Goal: Check status: Check status

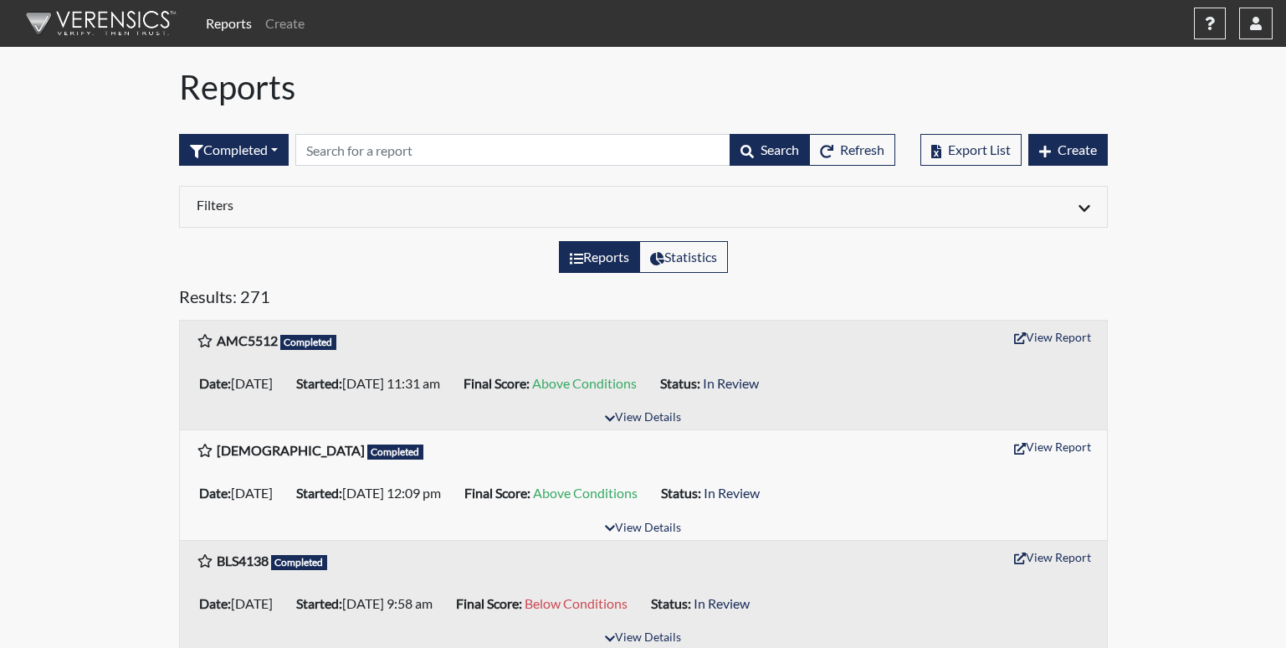
click at [604, 132] on div "Completed All Created Sent by email In Progress Declined Completed Search Refre…" at bounding box center [537, 150] width 716 height 72
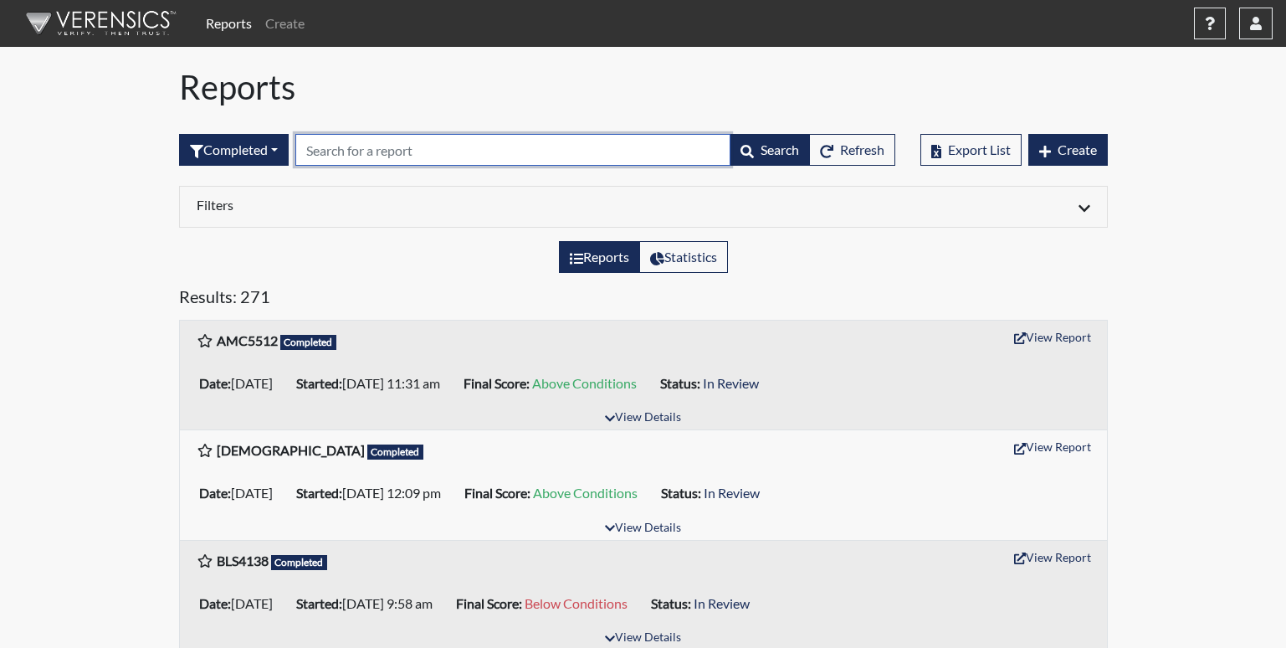
click at [581, 158] on input "text" at bounding box center [512, 150] width 435 height 32
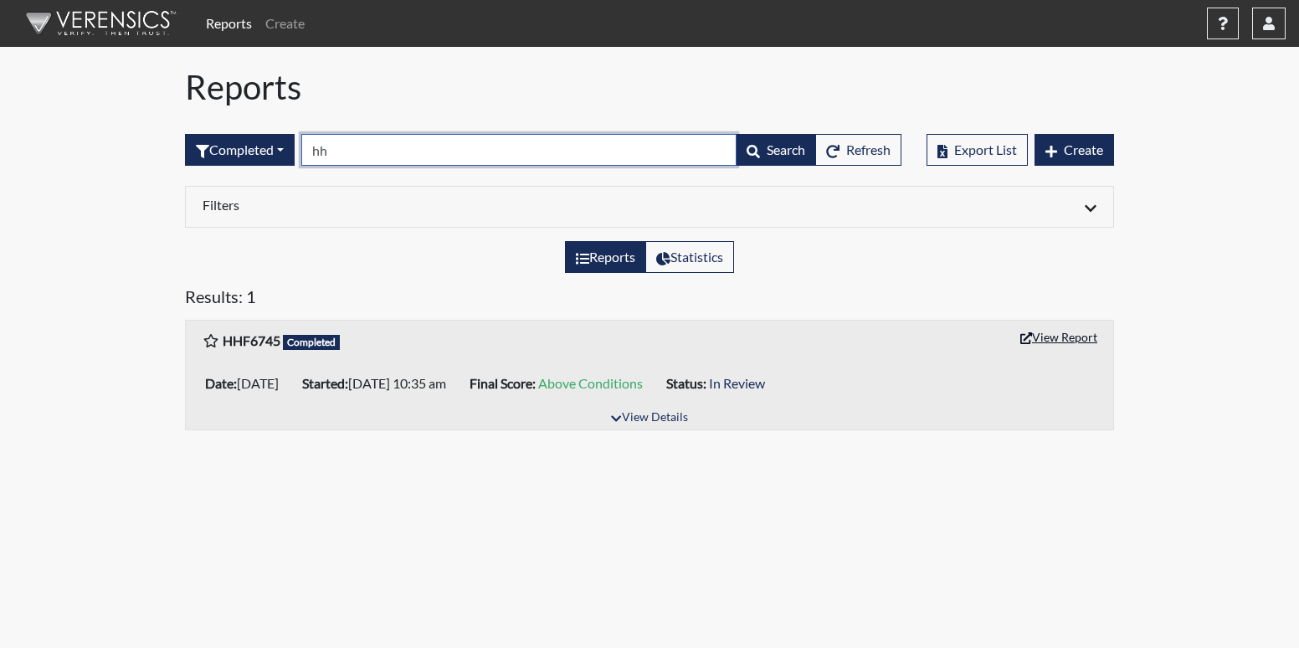
type input "hh"
click at [1071, 344] on button "View Report" at bounding box center [1059, 337] width 92 height 26
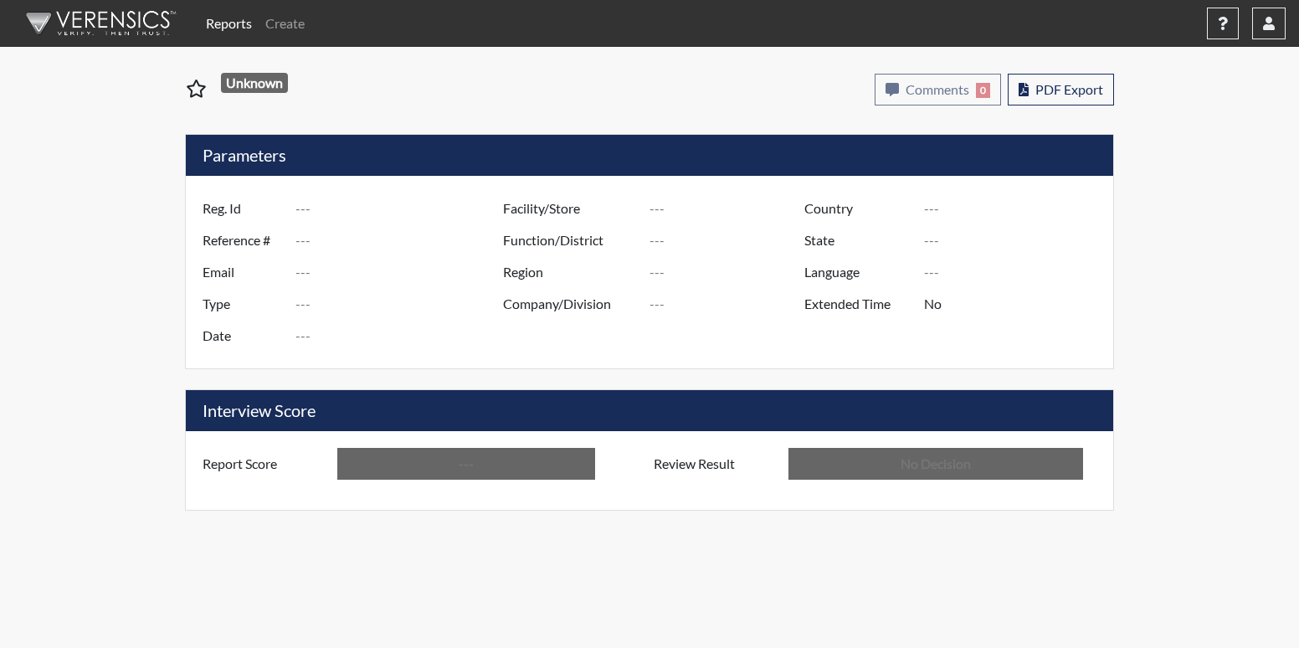
type input "HHF6745"
type input "50754"
type input "---"
type input "Corrections Pre-Employment"
type input "[DATE]"
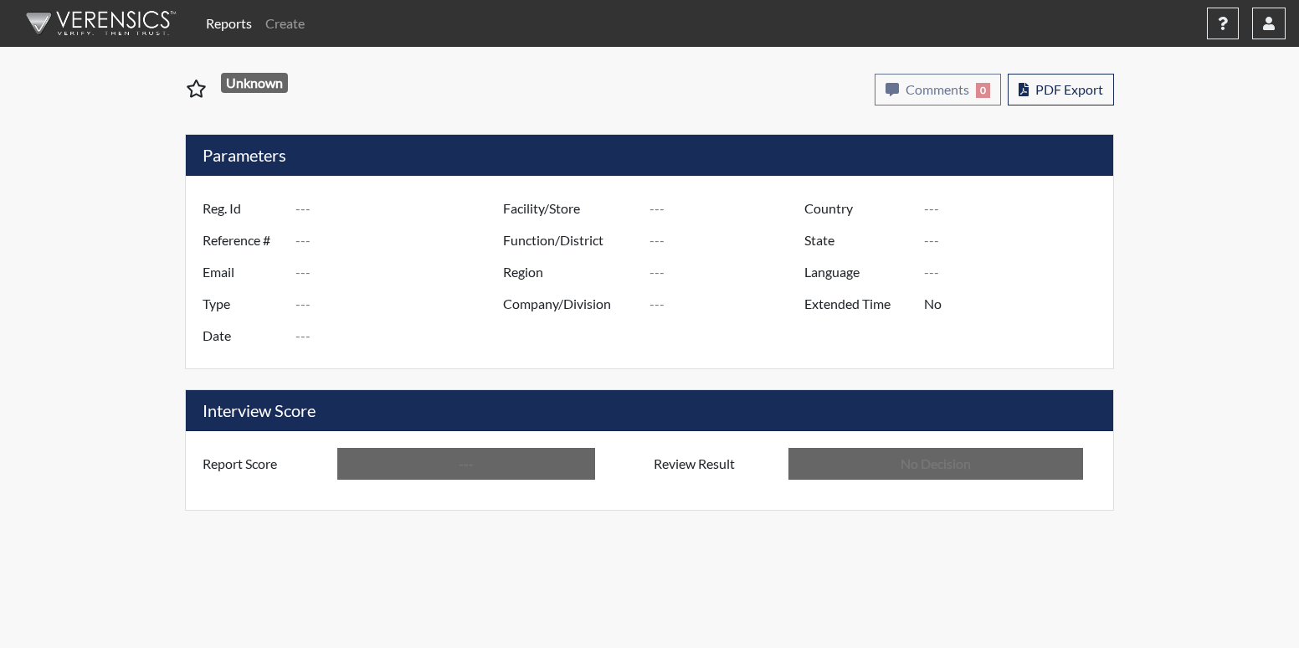
type input "[PERSON_NAME]"
type input "[GEOGRAPHIC_DATA]"
type input "[US_STATE]"
type input "English"
type input "Above Conditions"
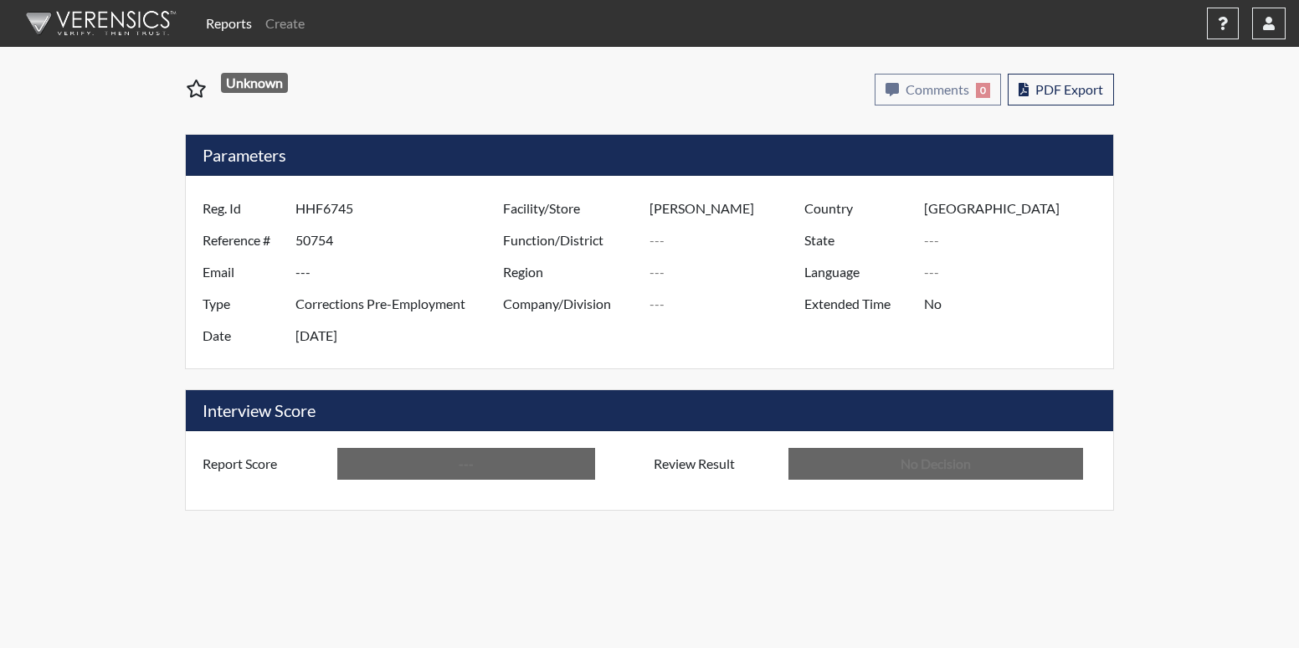
type input "In Review"
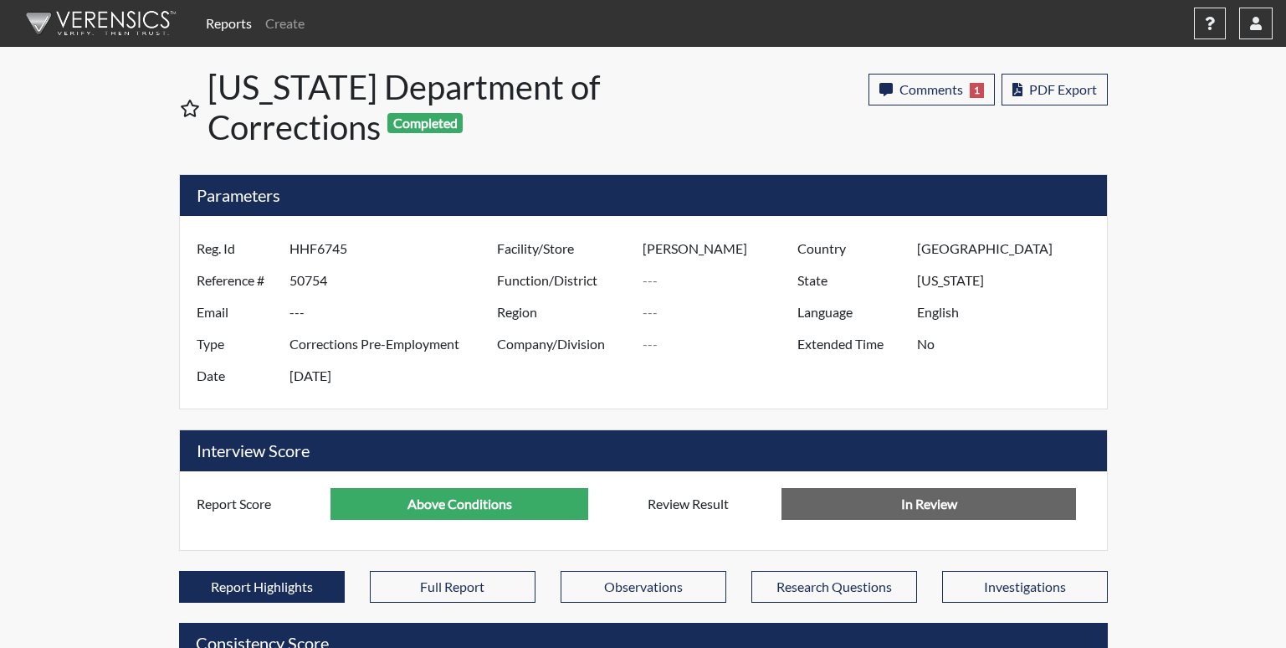
scroll to position [278, 696]
